Goal: Navigation & Orientation: Find specific page/section

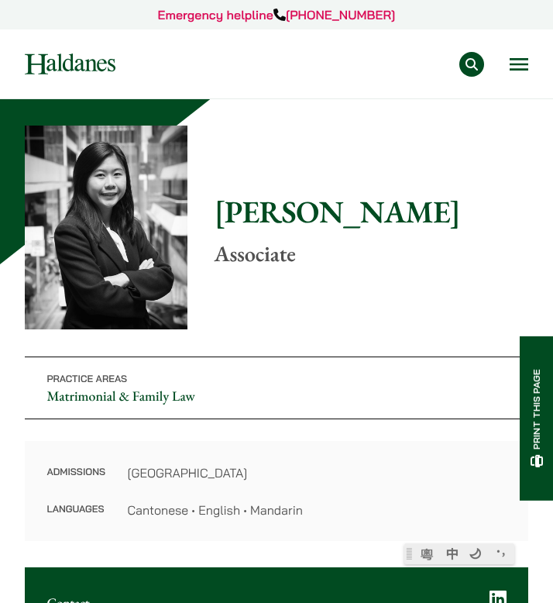
click at [522, 61] on button "Open menu" at bounding box center [519, 64] width 19 height 12
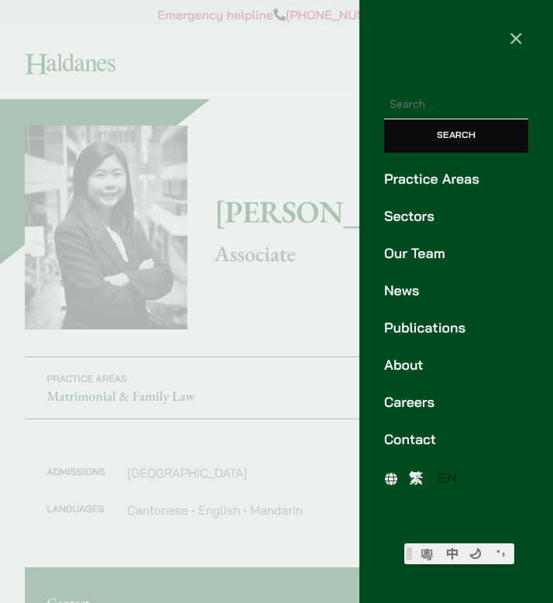
click at [432, 257] on link "Our Team" at bounding box center [456, 253] width 144 height 21
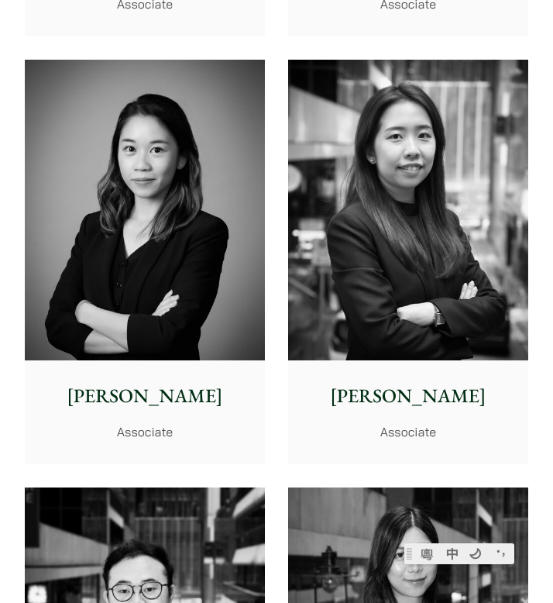
scroll to position [6366, 0]
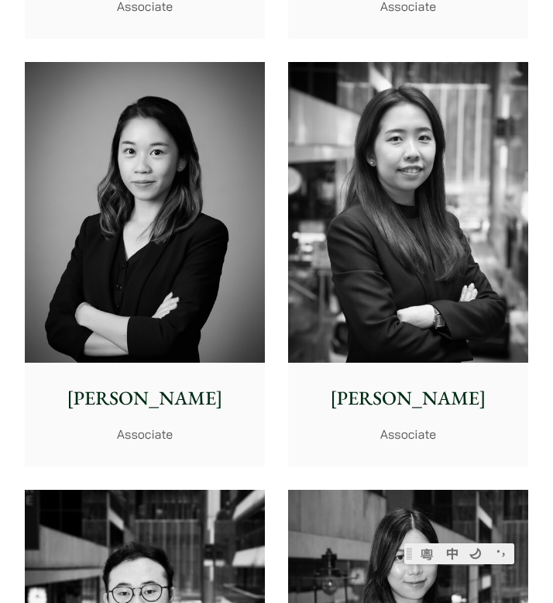
click at [392, 222] on img at bounding box center [408, 212] width 240 height 300
